Goal: Information Seeking & Learning: Learn about a topic

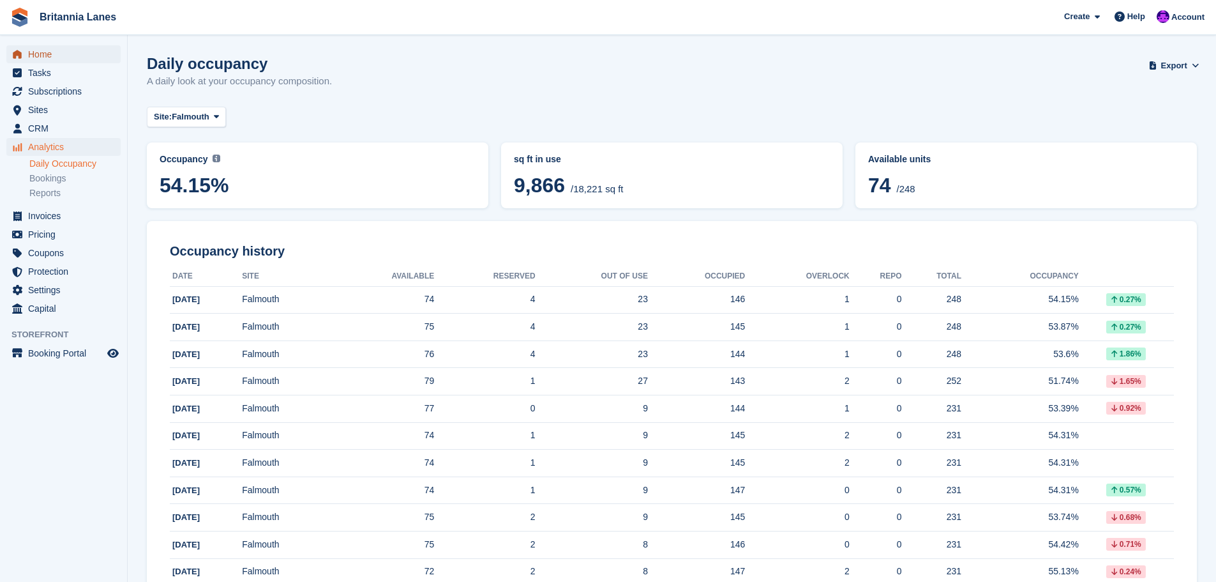
click at [42, 57] on span "Home" at bounding box center [66, 54] width 77 height 18
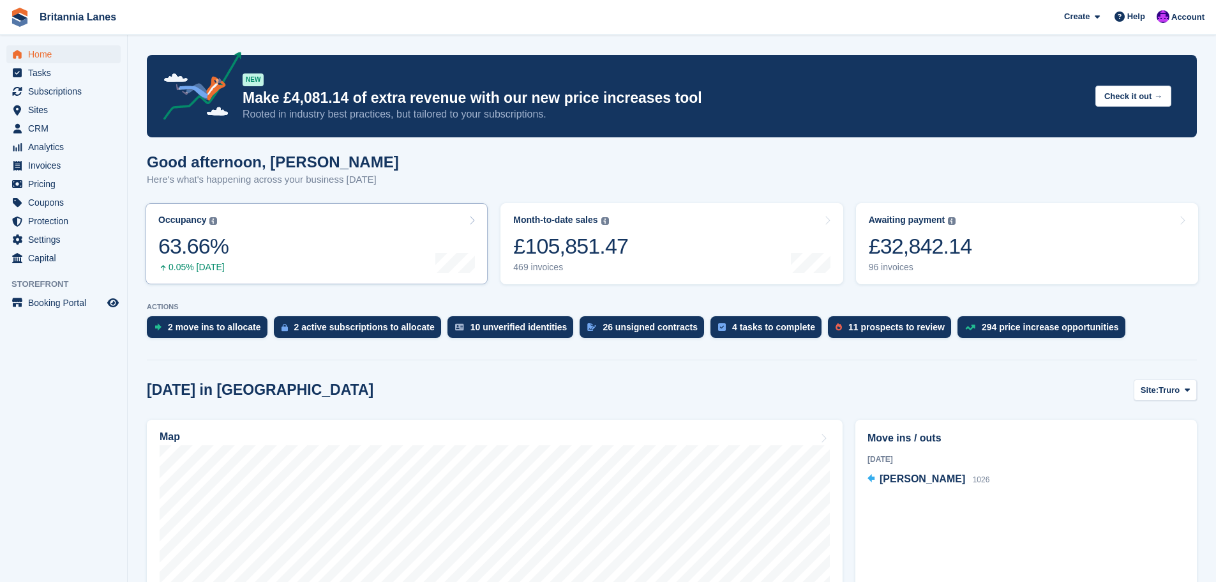
click at [253, 262] on link "Occupancy The percentage of all currently allocated units in terms of area. Inc…" at bounding box center [317, 243] width 342 height 81
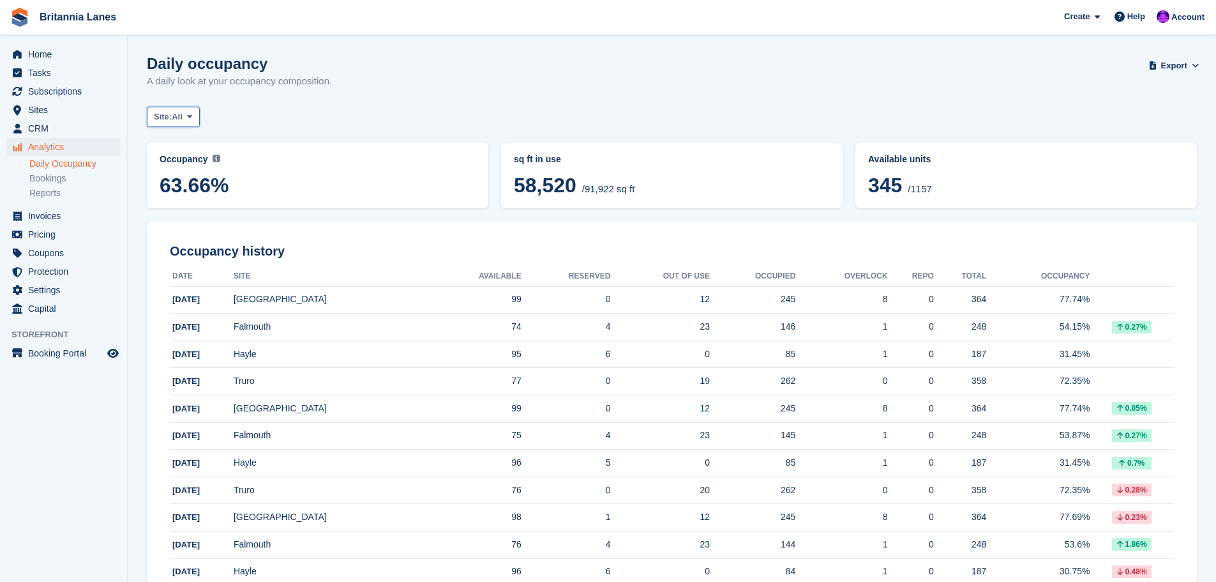
click at [183, 119] on span "All" at bounding box center [177, 116] width 11 height 13
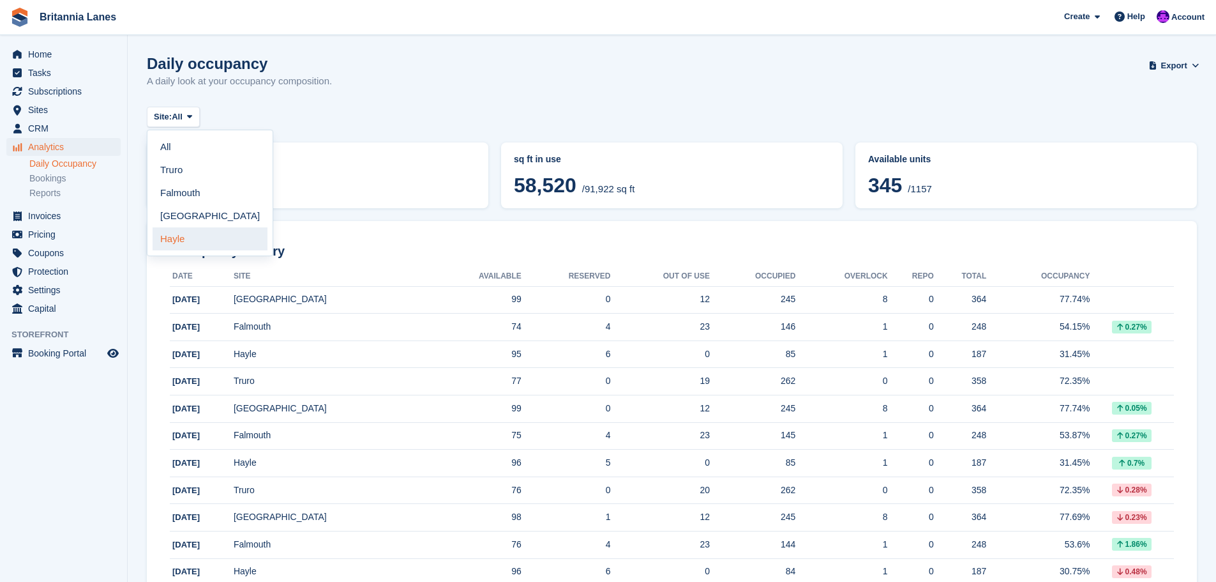
click at [162, 242] on link "Hayle" at bounding box center [210, 238] width 115 height 23
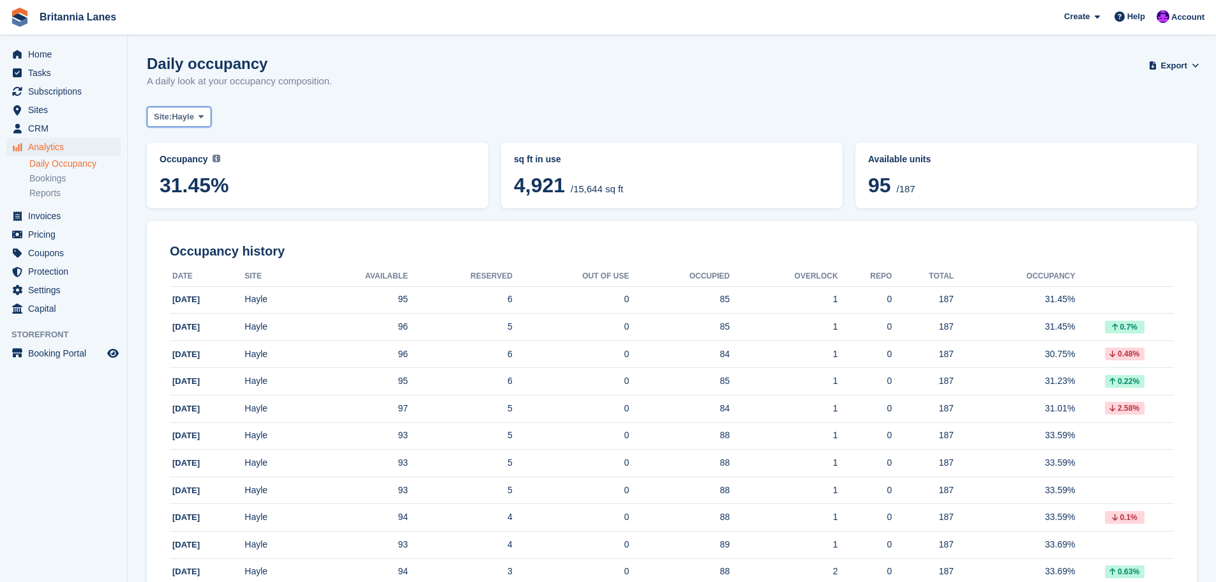
click at [190, 115] on span "Hayle" at bounding box center [183, 116] width 22 height 13
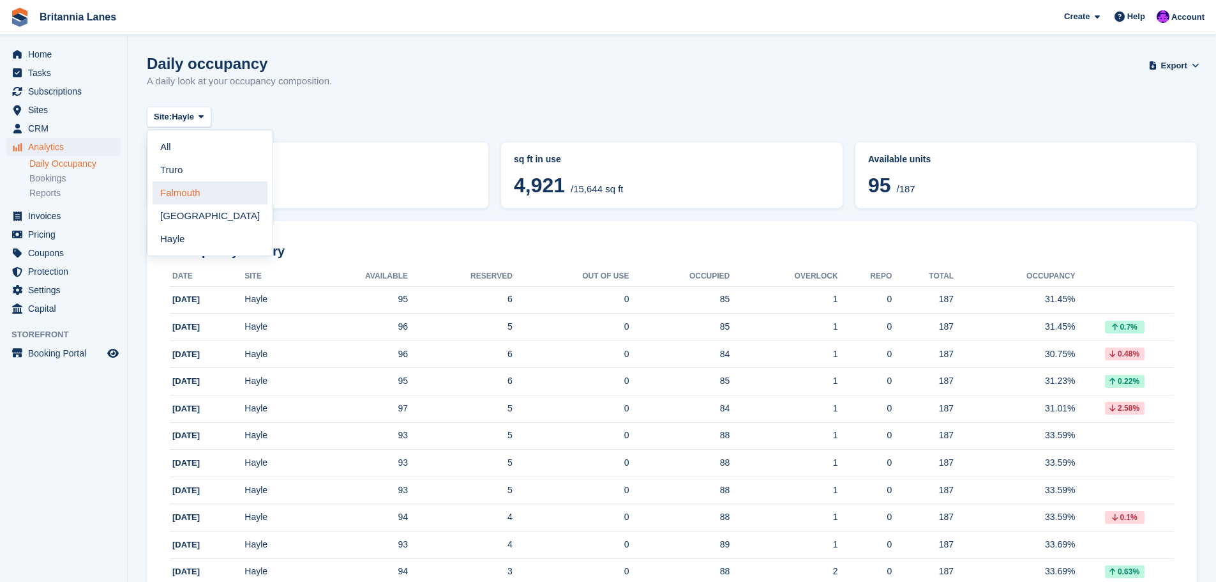
click at [176, 191] on link "Falmouth" at bounding box center [210, 192] width 115 height 23
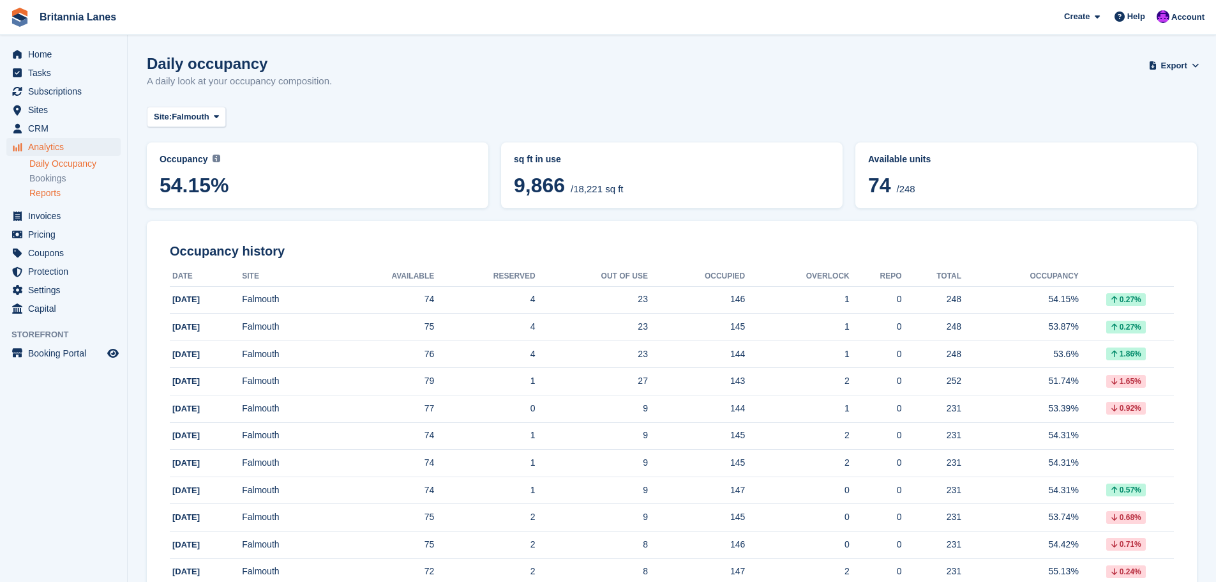
click at [50, 197] on link "Reports" at bounding box center [74, 193] width 91 height 12
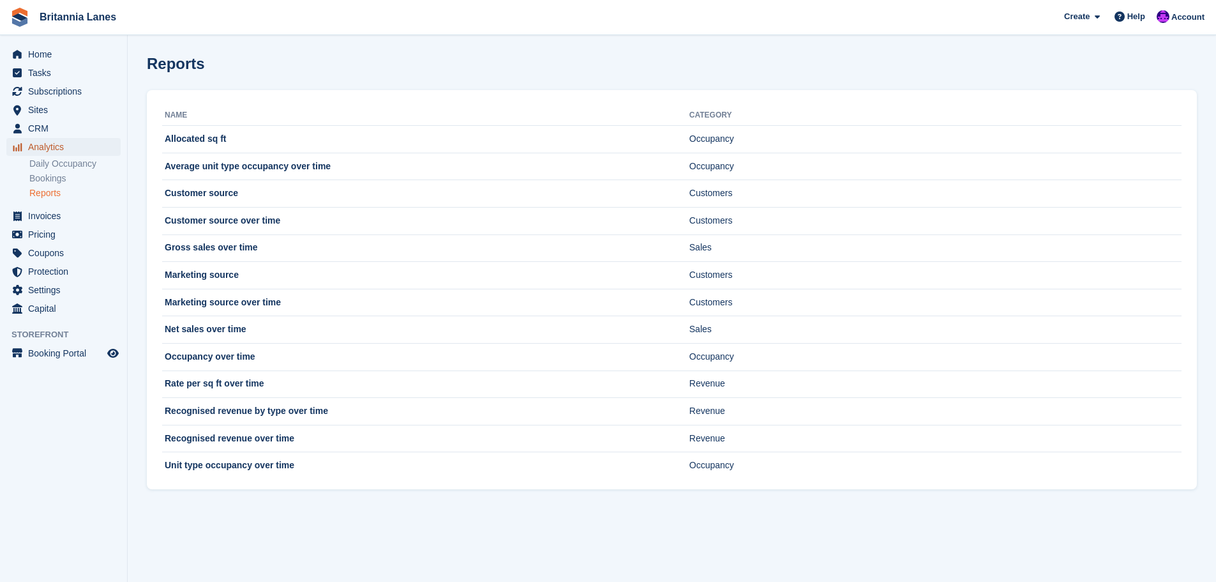
click at [36, 152] on span "Analytics" at bounding box center [66, 147] width 77 height 18
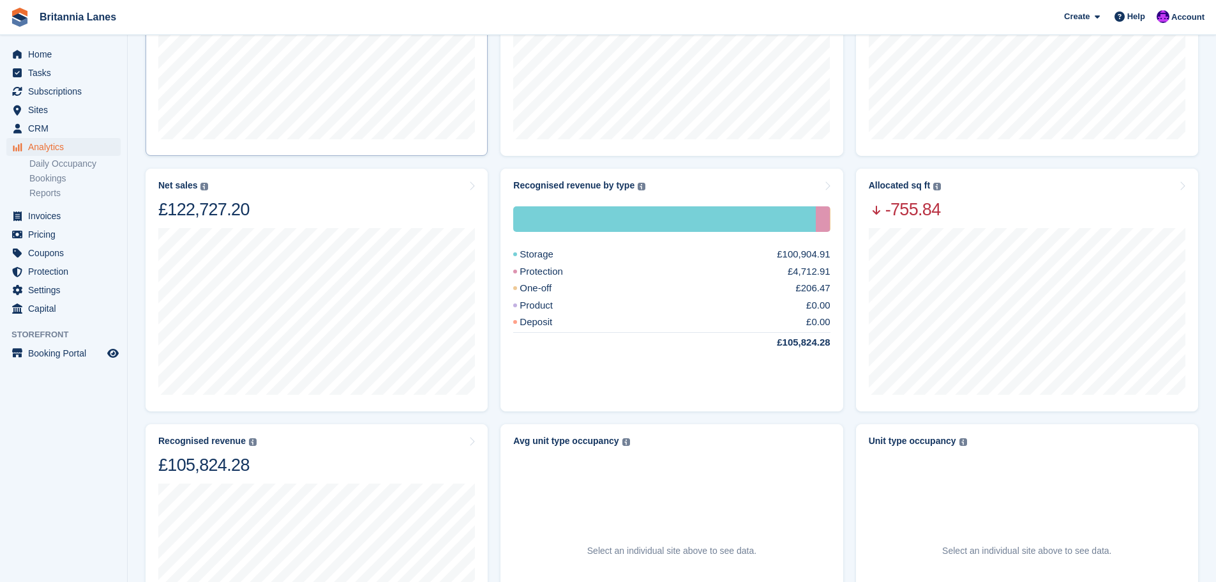
scroll to position [319, 0]
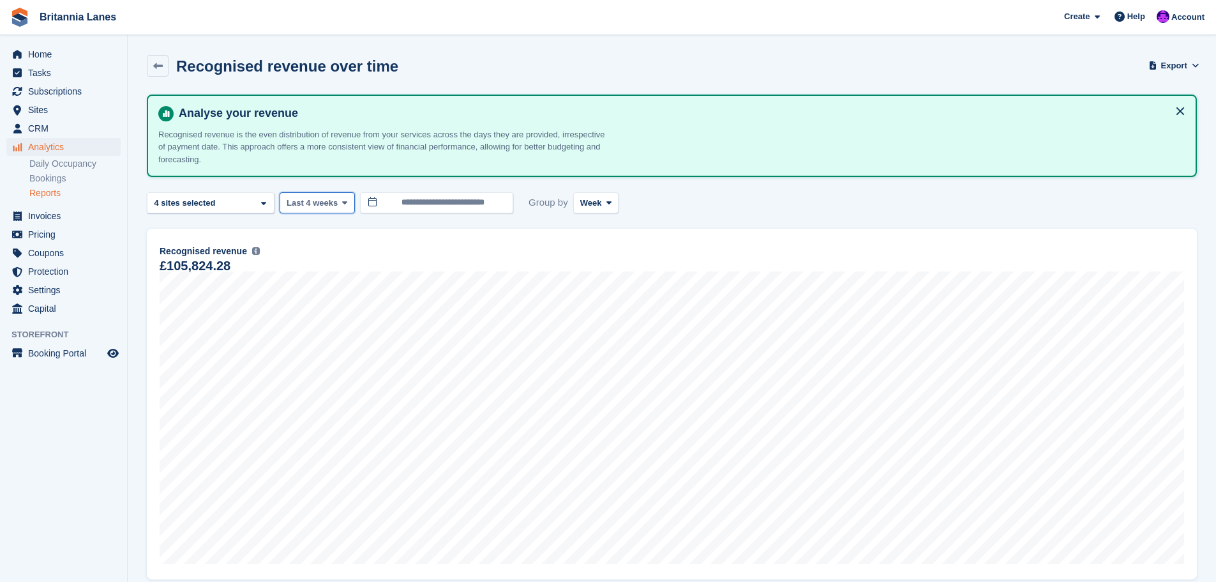
click at [340, 206] on span at bounding box center [345, 202] width 10 height 10
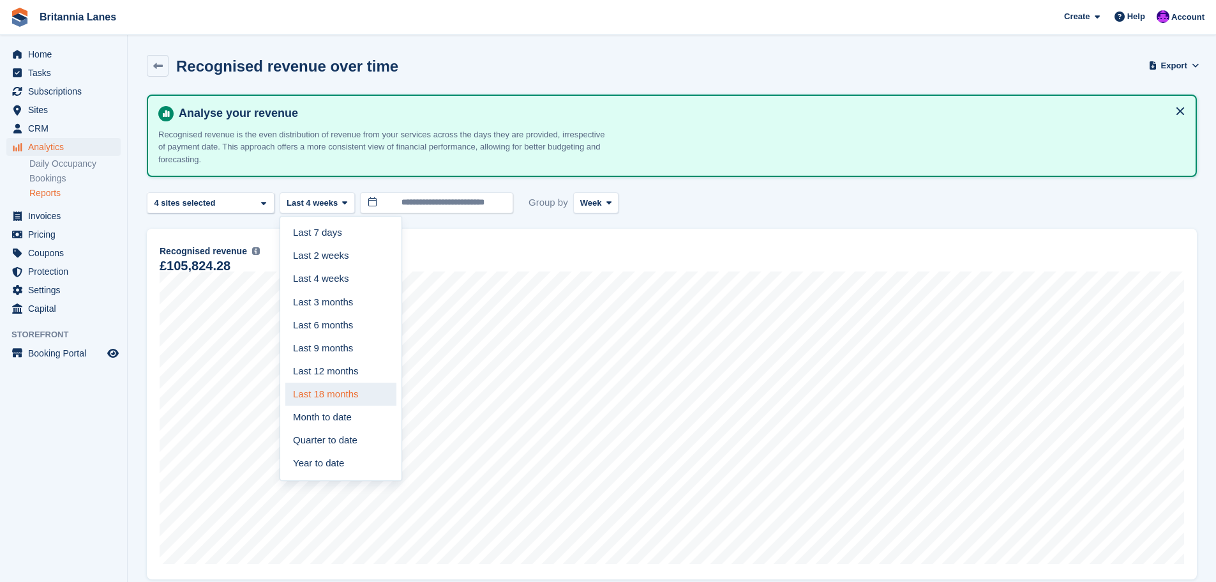
click at [315, 391] on link "Last 18 months" at bounding box center [340, 393] width 111 height 23
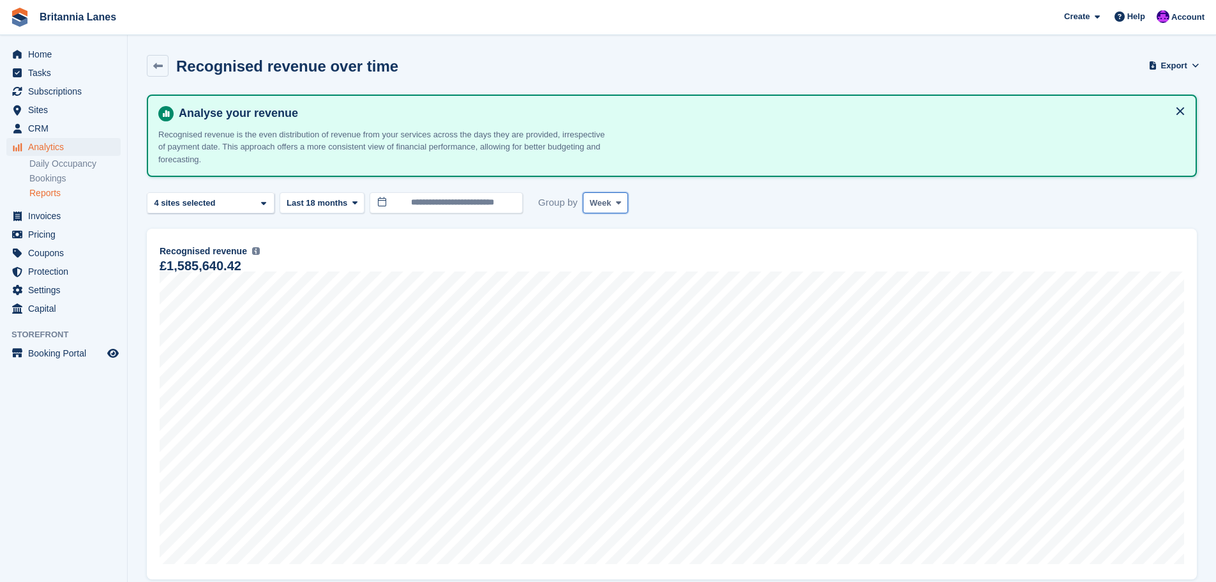
click at [598, 205] on span "Week" at bounding box center [601, 203] width 22 height 13
click at [603, 280] on link "Month" at bounding box center [644, 279] width 111 height 23
click at [243, 207] on div "Truro 2 sites selected 3 sites selected 4 sites selected" at bounding box center [211, 202] width 128 height 21
click at [245, 234] on button "Clear" at bounding box center [239, 237] width 39 height 21
click at [186, 285] on div "Falmouth" at bounding box center [211, 283] width 116 height 21
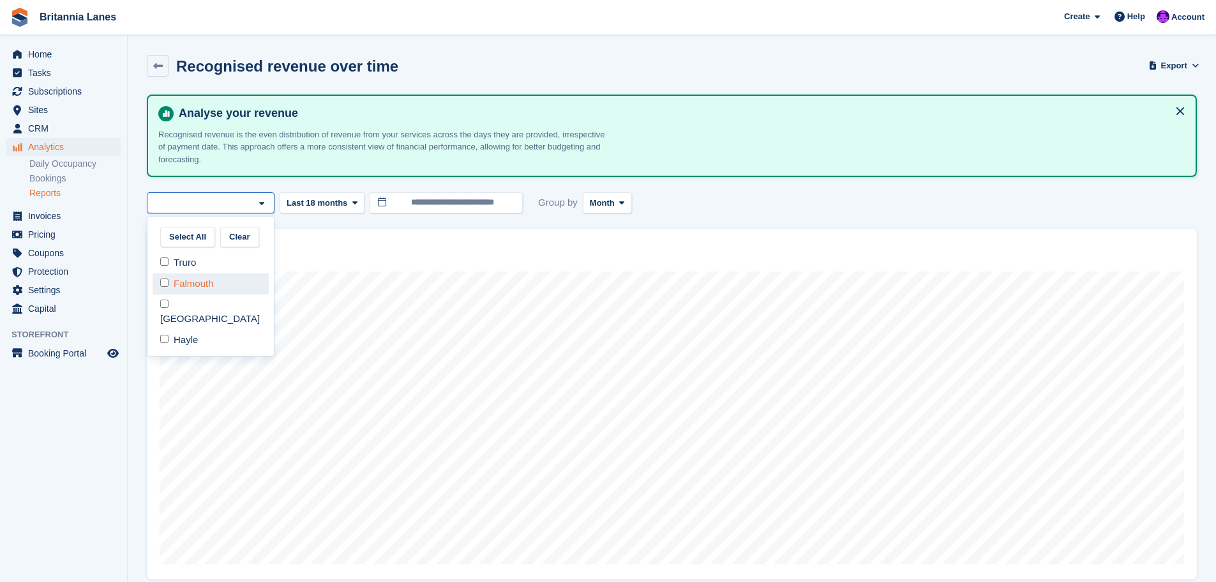
select select "***"
click at [257, 202] on div "Falmouth" at bounding box center [211, 202] width 128 height 21
click at [192, 288] on div "Falmouth" at bounding box center [211, 283] width 116 height 21
click at [183, 332] on div "Hayle" at bounding box center [211, 339] width 116 height 21
select select "****"
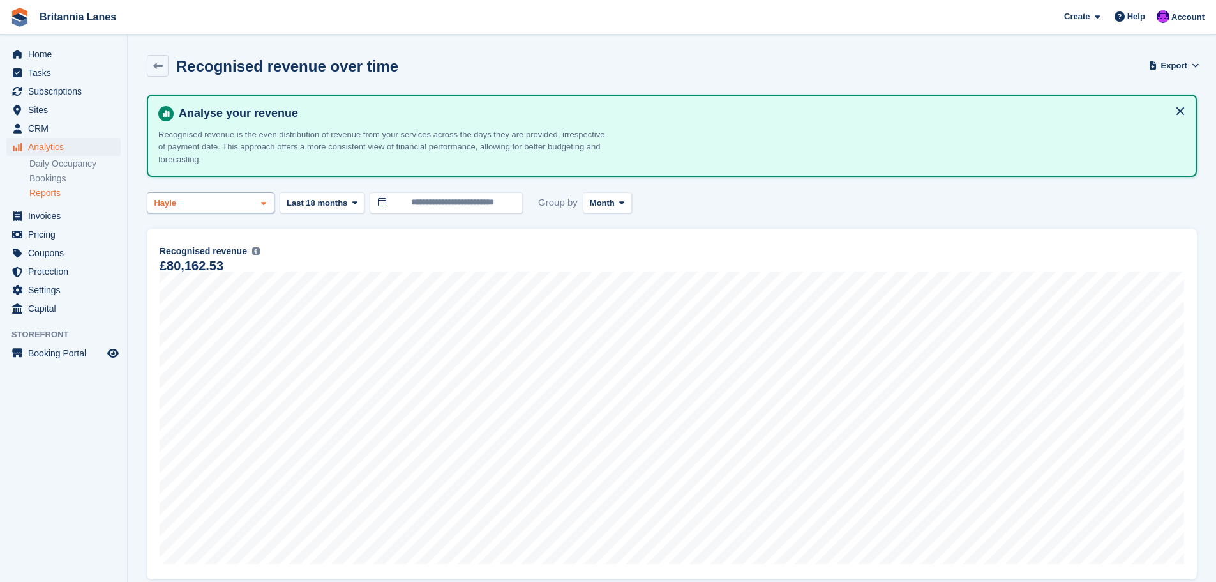
click at [237, 207] on div "Hayle" at bounding box center [211, 202] width 128 height 21
click at [172, 264] on div "Truro" at bounding box center [211, 262] width 116 height 21
select select "****"
click at [350, 202] on span at bounding box center [355, 202] width 10 height 10
